Goal: Transaction & Acquisition: Purchase product/service

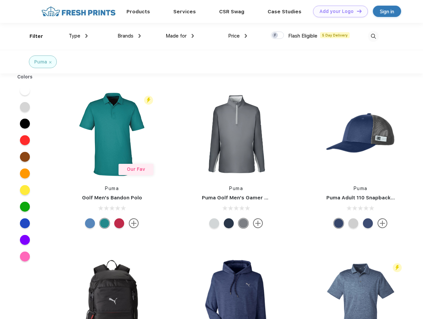
click at [338, 11] on link "Add your Logo Design Tool" at bounding box center [340, 12] width 55 height 12
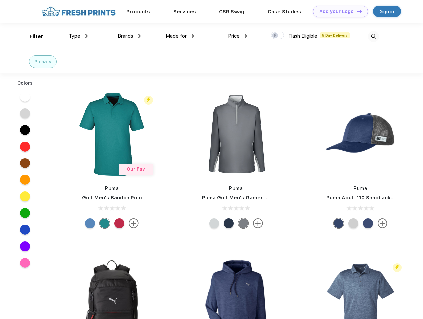
click at [0, 0] on div "Design Tool" at bounding box center [0, 0] width 0 height 0
click at [357, 11] on link "Add your Logo Design Tool" at bounding box center [340, 12] width 55 height 12
click at [32, 36] on div "Filter" at bounding box center [37, 37] width 14 height 8
click at [78, 36] on span "Type" at bounding box center [75, 36] width 12 height 6
click at [129, 36] on span "Brands" at bounding box center [126, 36] width 16 height 6
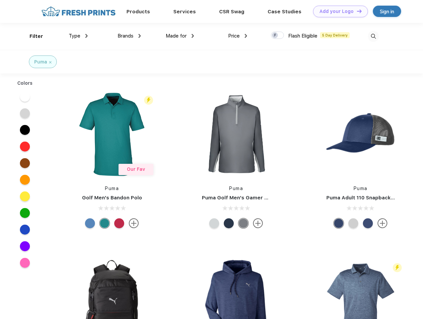
click at [180, 36] on span "Made for" at bounding box center [176, 36] width 21 height 6
click at [238, 36] on span "Price" at bounding box center [234, 36] width 12 height 6
click at [278, 36] on div at bounding box center [277, 35] width 13 height 7
click at [276, 36] on input "checkbox" at bounding box center [273, 33] width 4 height 4
click at [374, 36] on img at bounding box center [373, 36] width 11 height 11
